Goal: Submit feedback/report problem: Submit feedback/report problem

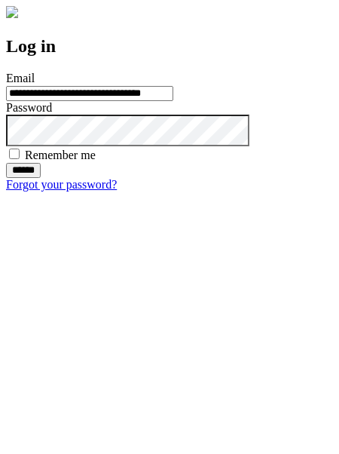
type input "**********"
click at [41, 178] on input "******" at bounding box center [23, 170] width 35 height 15
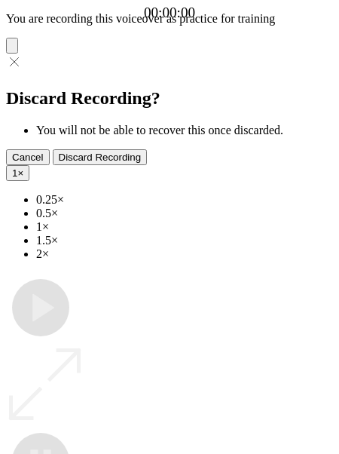
type input "**********"
